Goal: Information Seeking & Learning: Learn about a topic

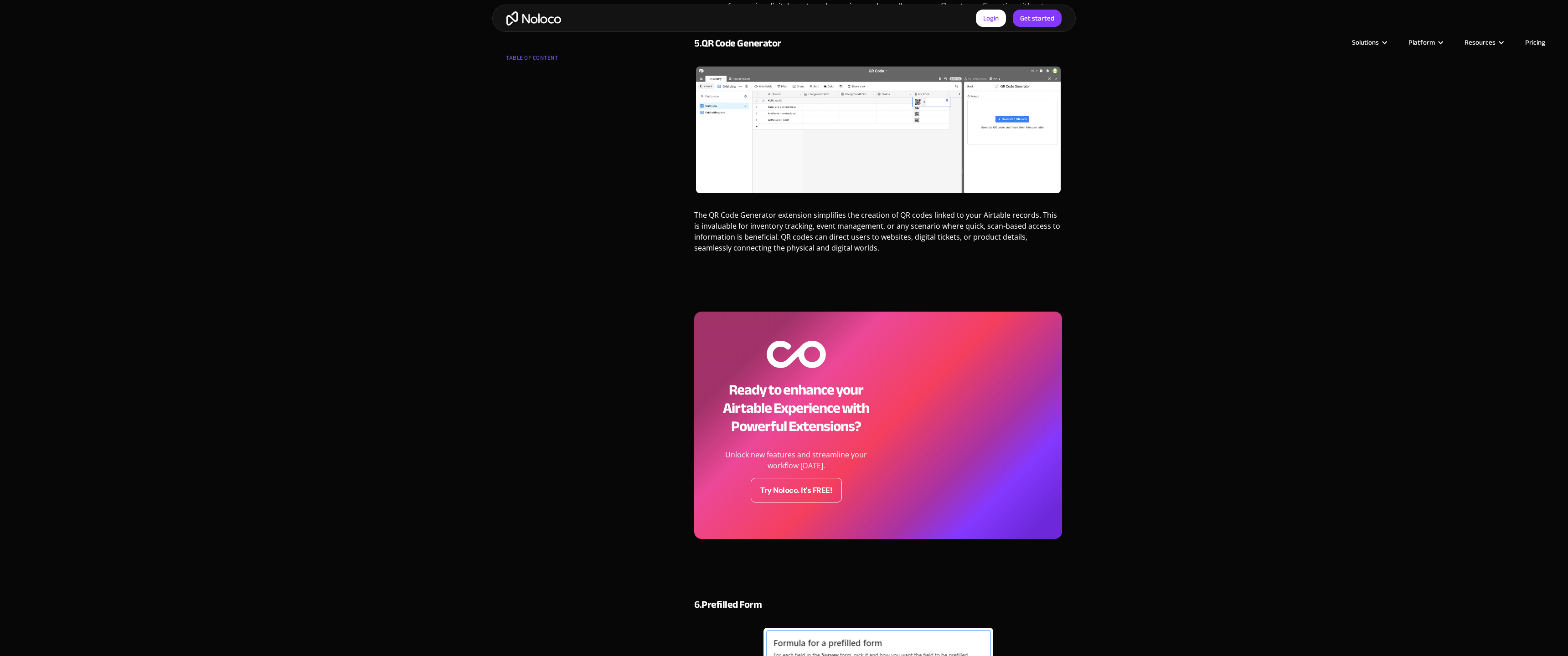
scroll to position [2352, 0]
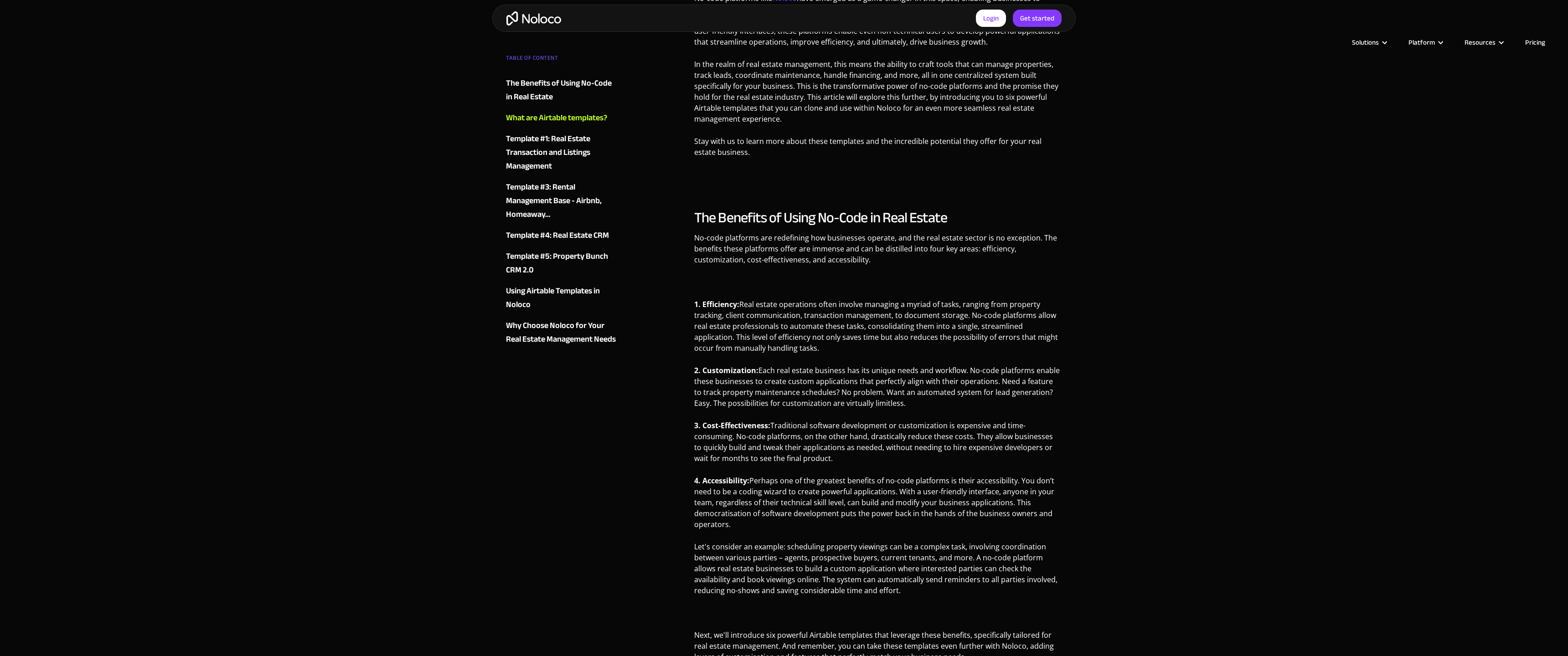
scroll to position [1152, 0]
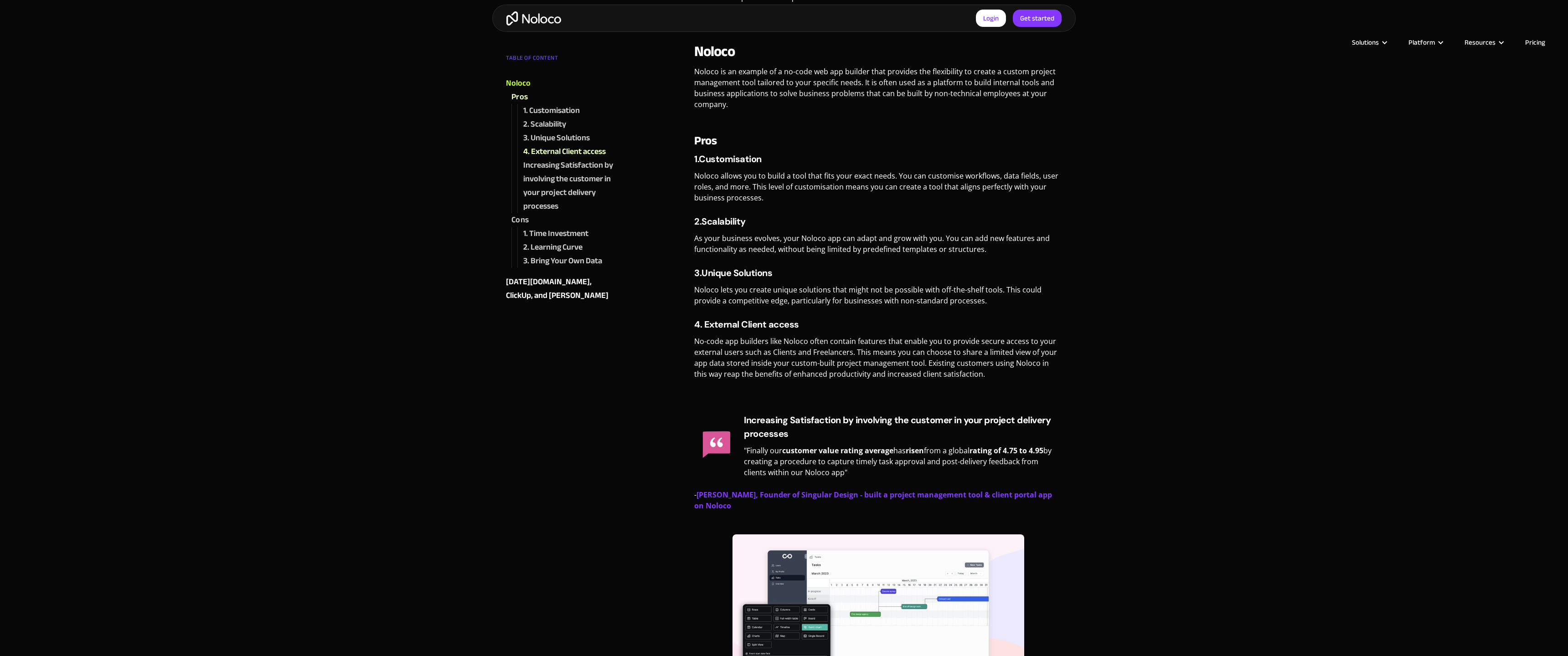
scroll to position [1152, 0]
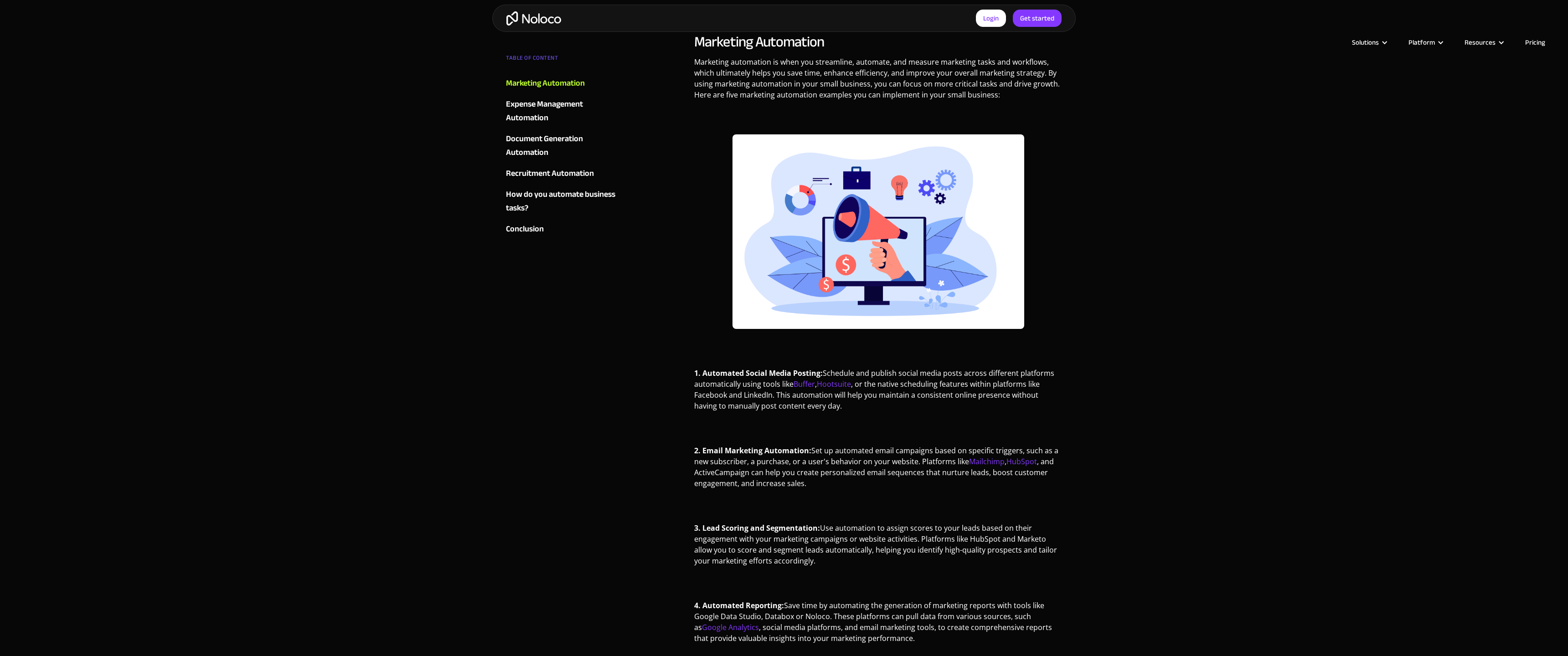
scroll to position [1152, 0]
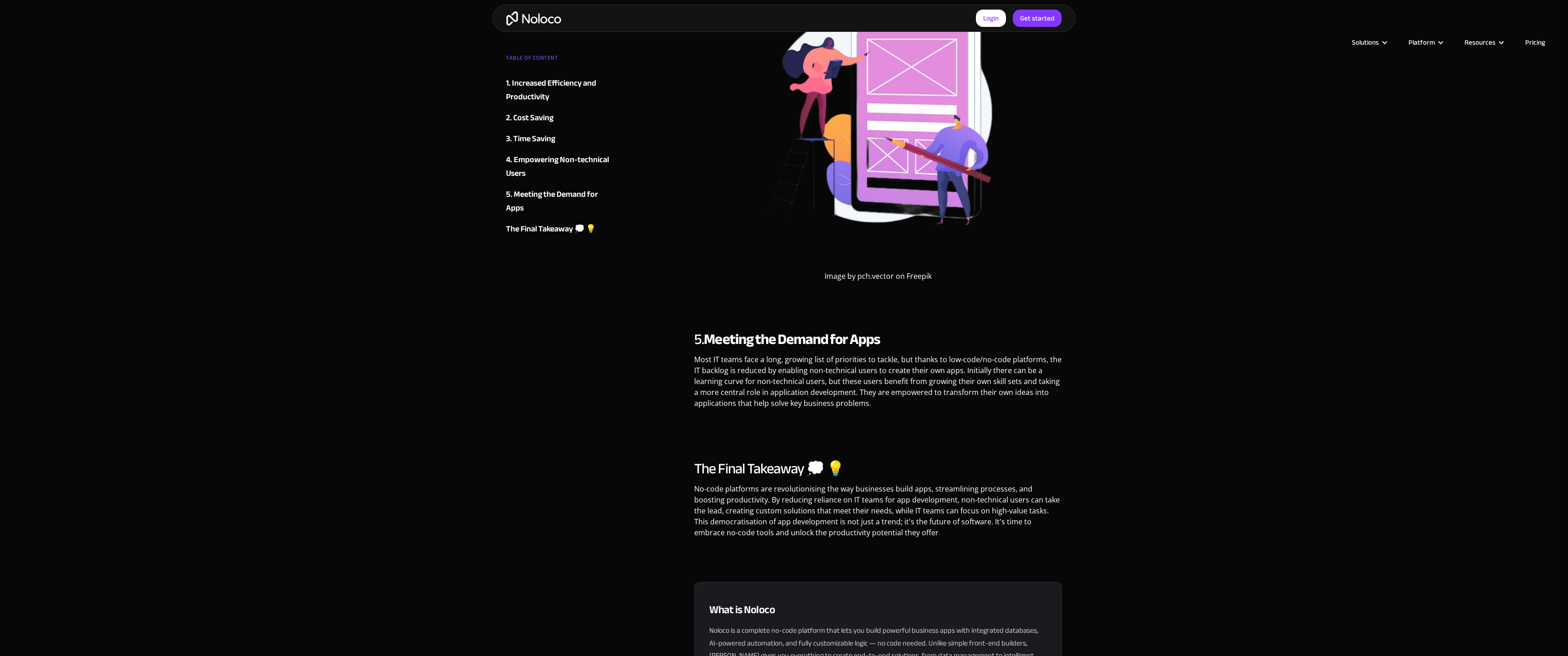
scroll to position [1996, 0]
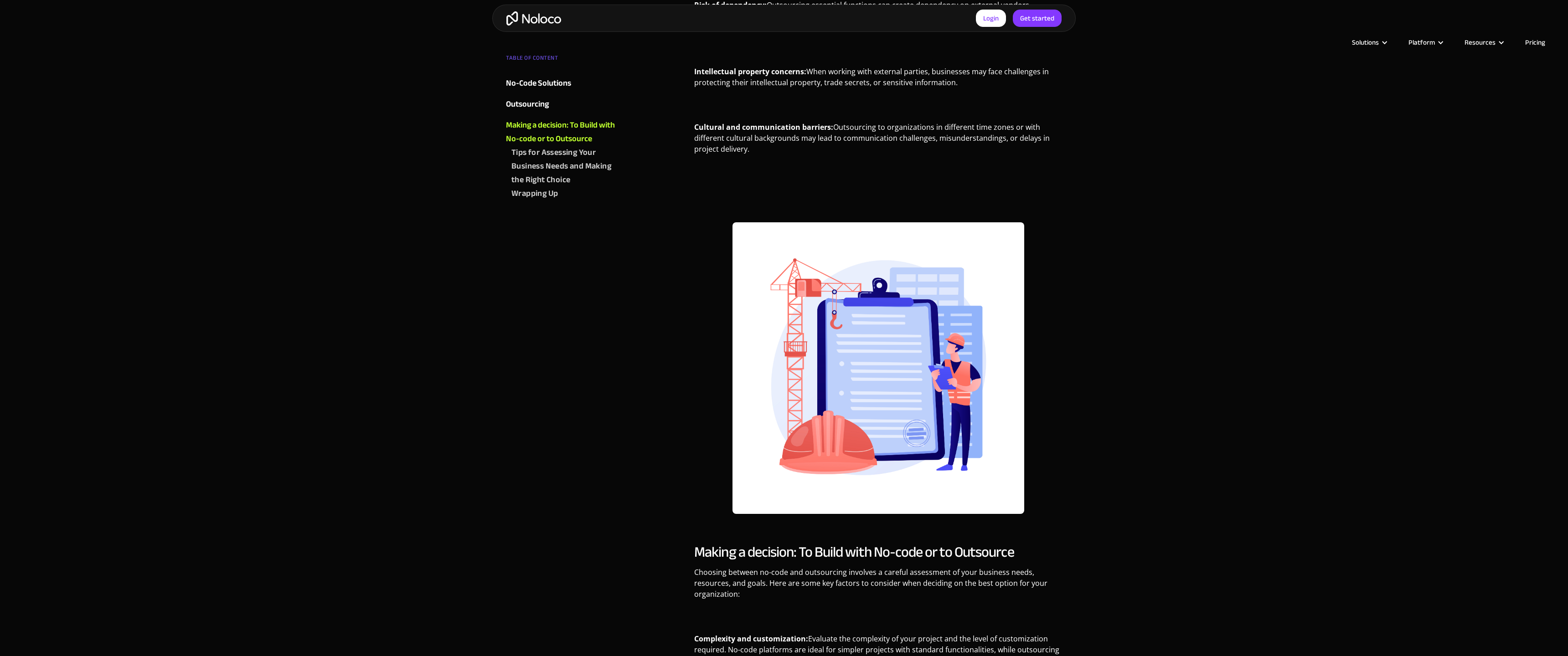
scroll to position [2643, 0]
